Goal: Find specific page/section: Find specific page/section

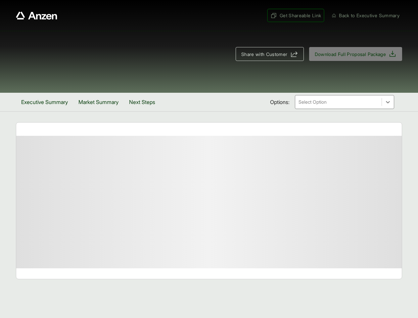
click at [292, 15] on span "Get Shareable Link" at bounding box center [296, 15] width 51 height 7
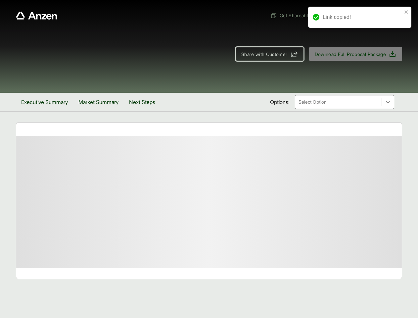
click at [267, 54] on span "Share with Customer" at bounding box center [264, 54] width 46 height 7
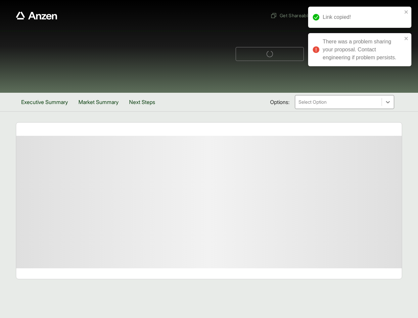
click at [46, 102] on button "Executive Summary" at bounding box center [44, 102] width 57 height 19
click at [102, 102] on button "Market Summary" at bounding box center [102, 102] width 51 height 19
click at [147, 102] on button "Next Steps" at bounding box center [145, 102] width 37 height 19
